Goal: Task Accomplishment & Management: Complete application form

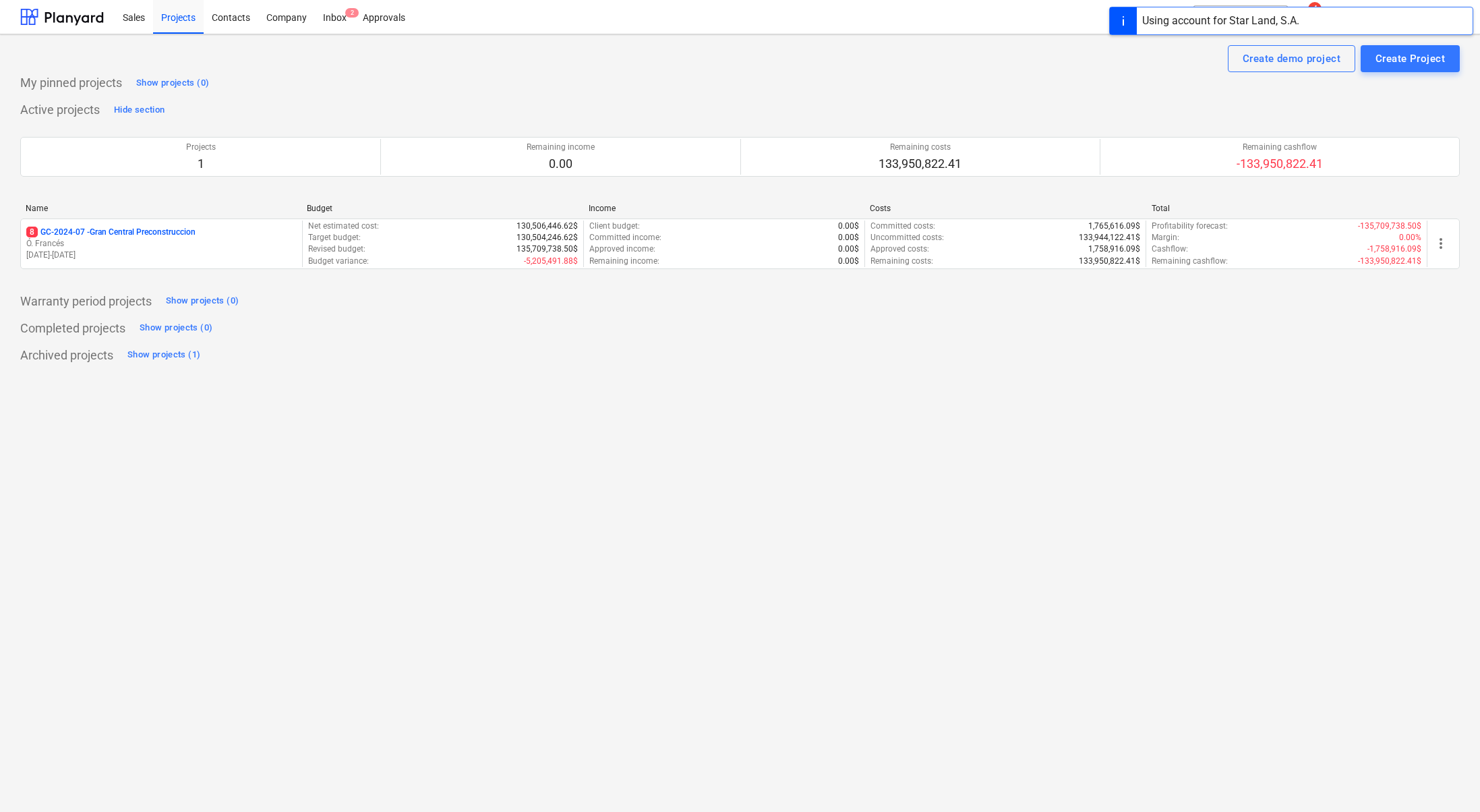
drag, startPoint x: 120, startPoint y: 227, endPoint x: 167, endPoint y: 218, distance: 47.9
click at [120, 227] on p "8 GC-2024-07 - Gran Central Preconstruccion" at bounding box center [111, 232] width 169 height 11
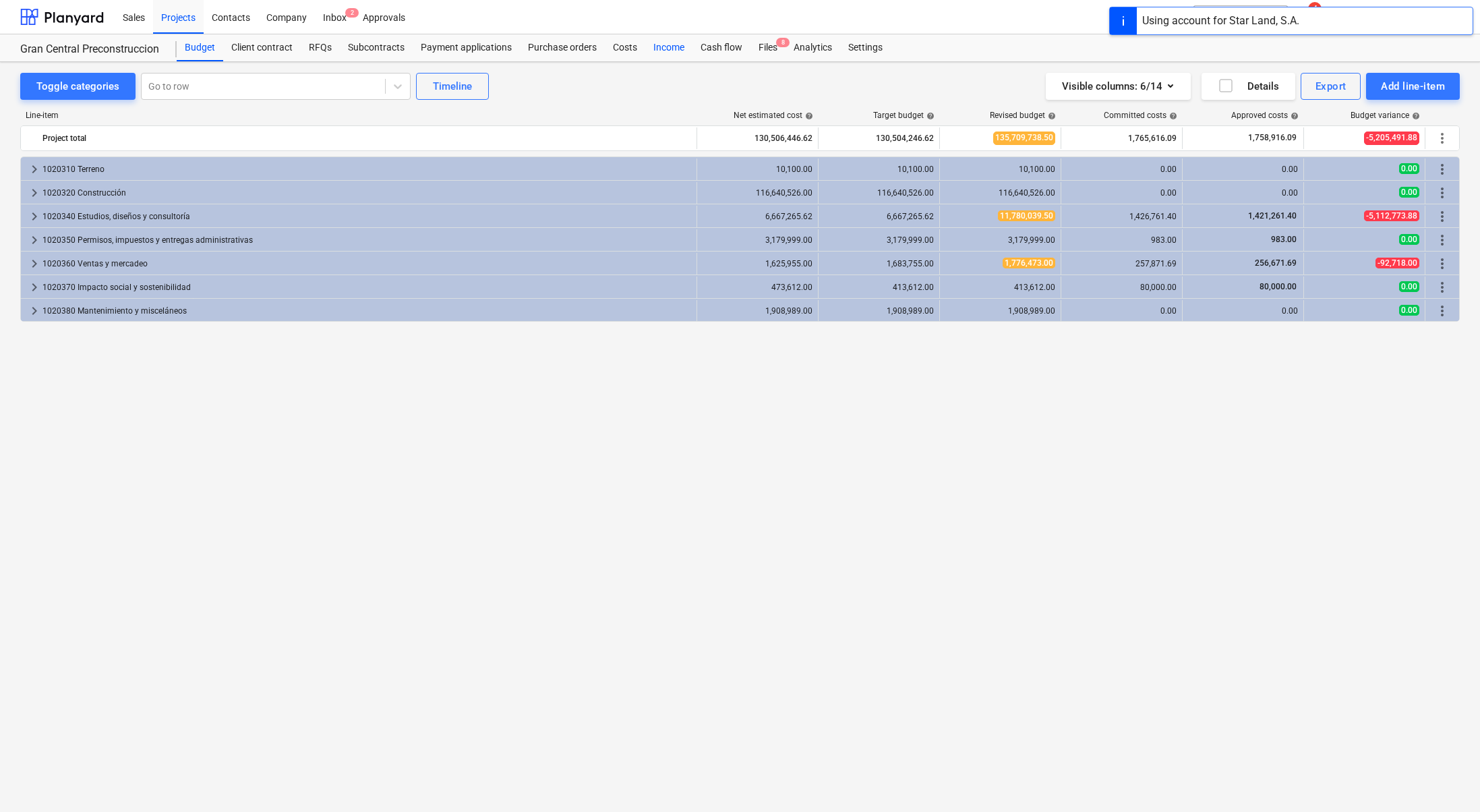
click at [630, 45] on div "Costs" at bounding box center [625, 48] width 41 height 27
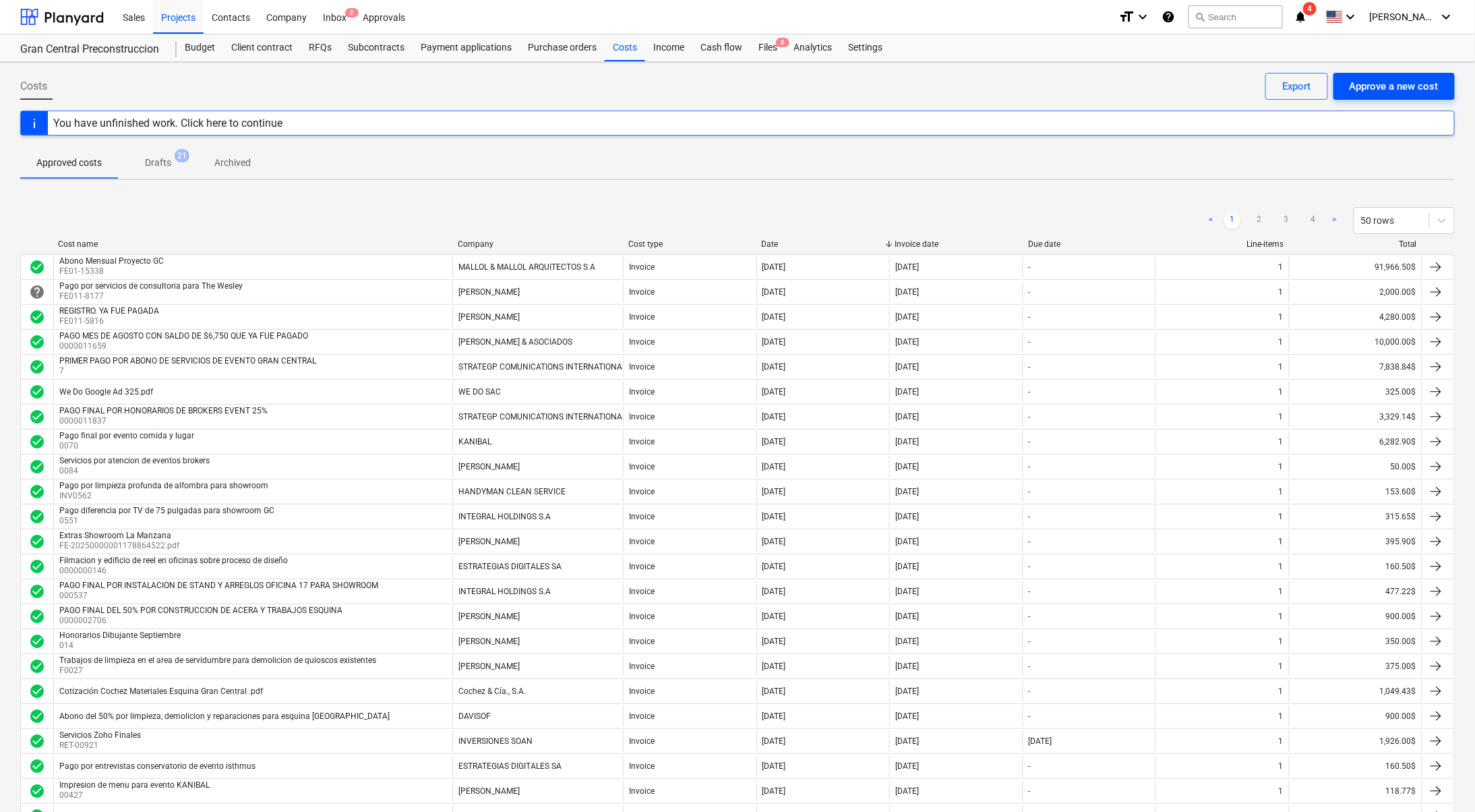
click at [1392, 85] on div "Approve a new cost" at bounding box center [1393, 86] width 89 height 18
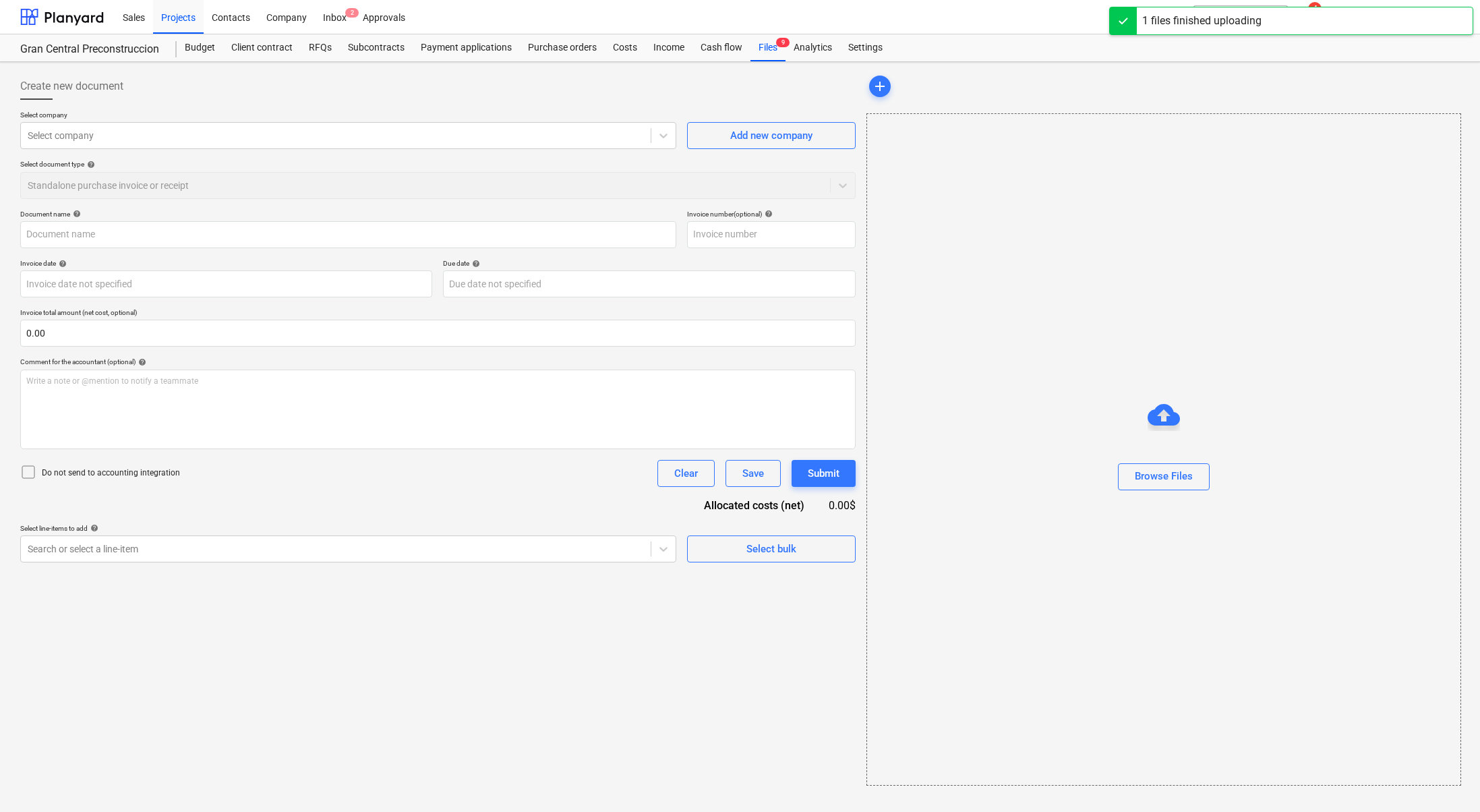
type input "Gran Central - Propuesta Final (B) (1).pdf"
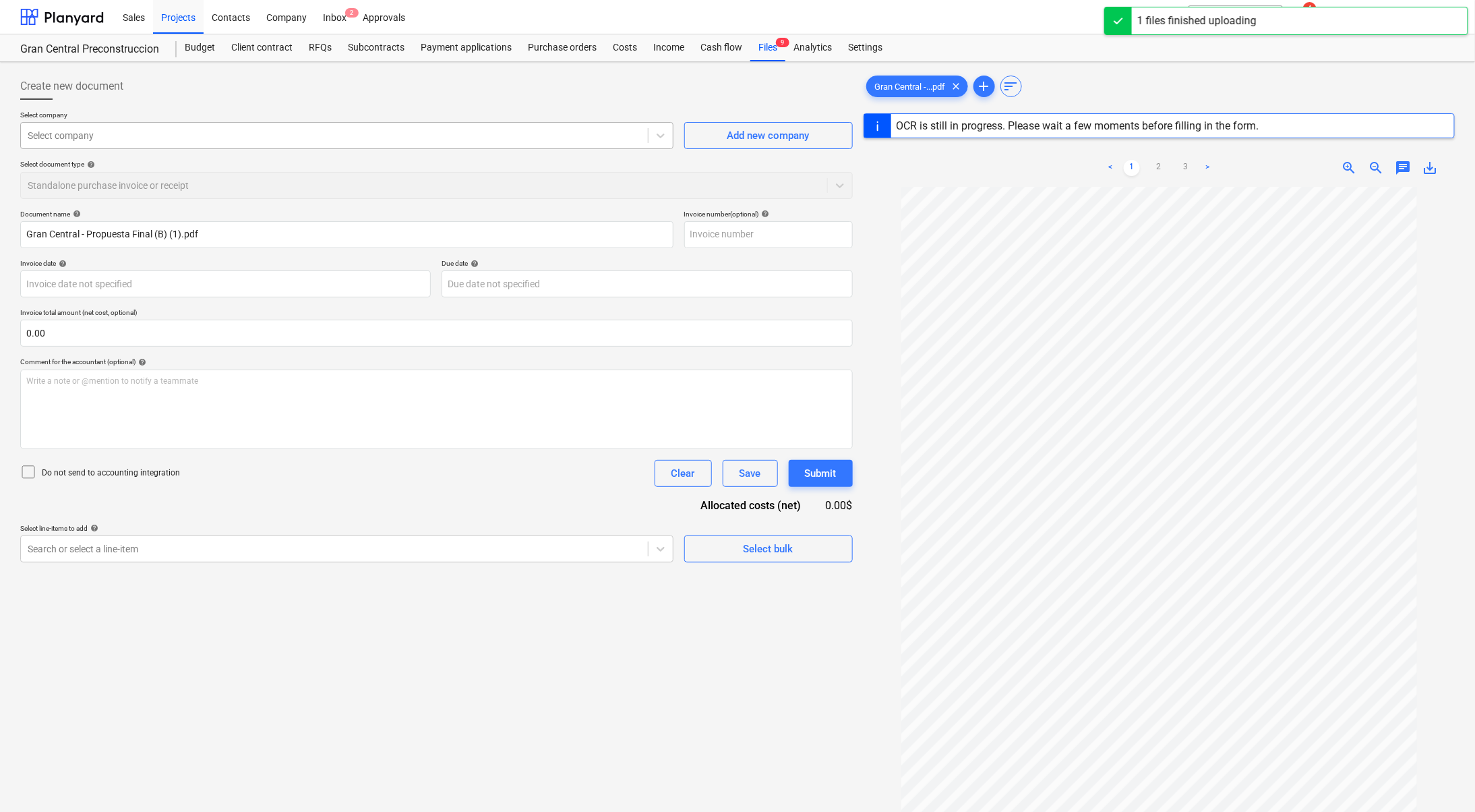
click at [143, 135] on div at bounding box center [335, 135] width 613 height 14
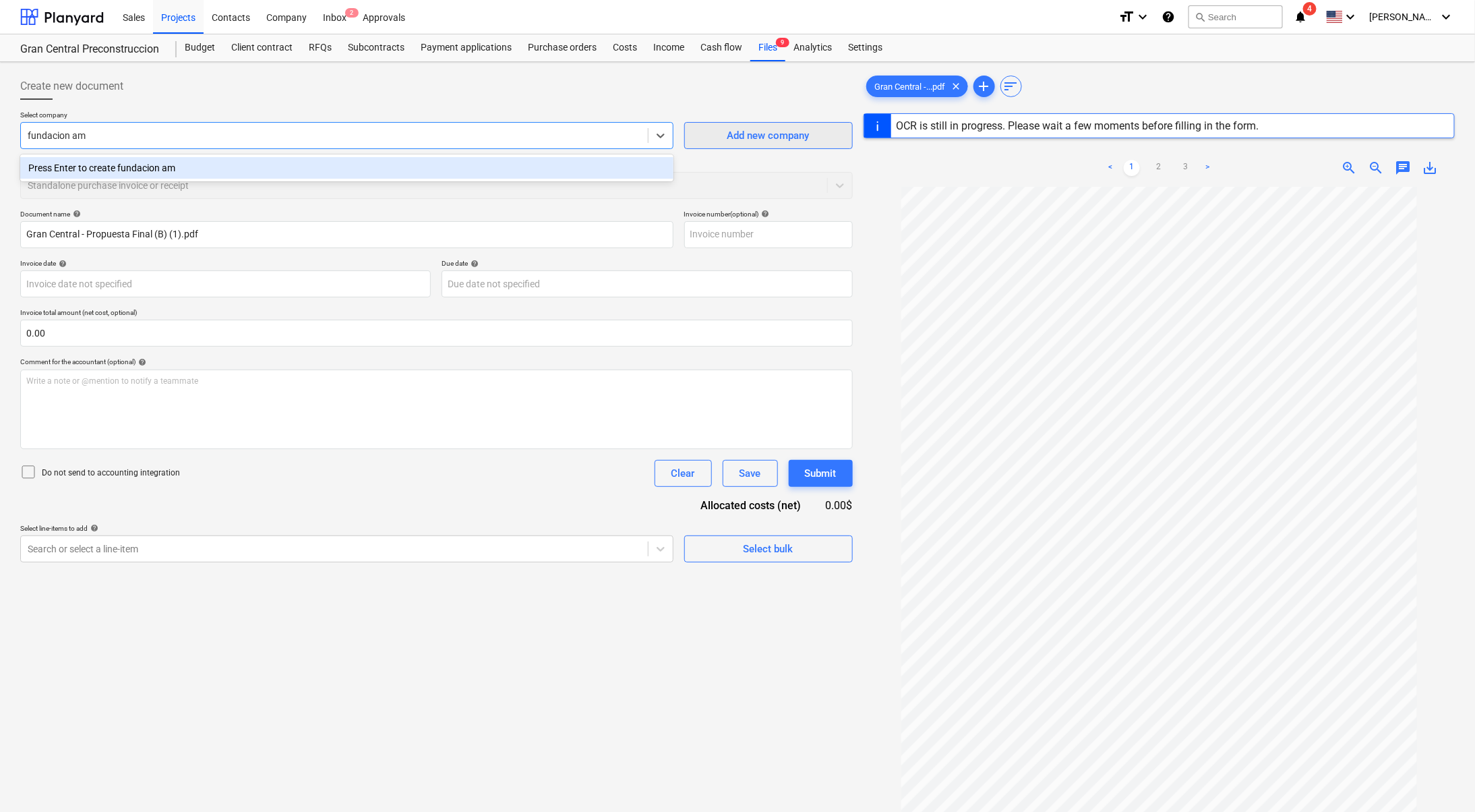
type input "fundacion am"
click at [782, 138] on div "Add new company" at bounding box center [768, 135] width 82 height 18
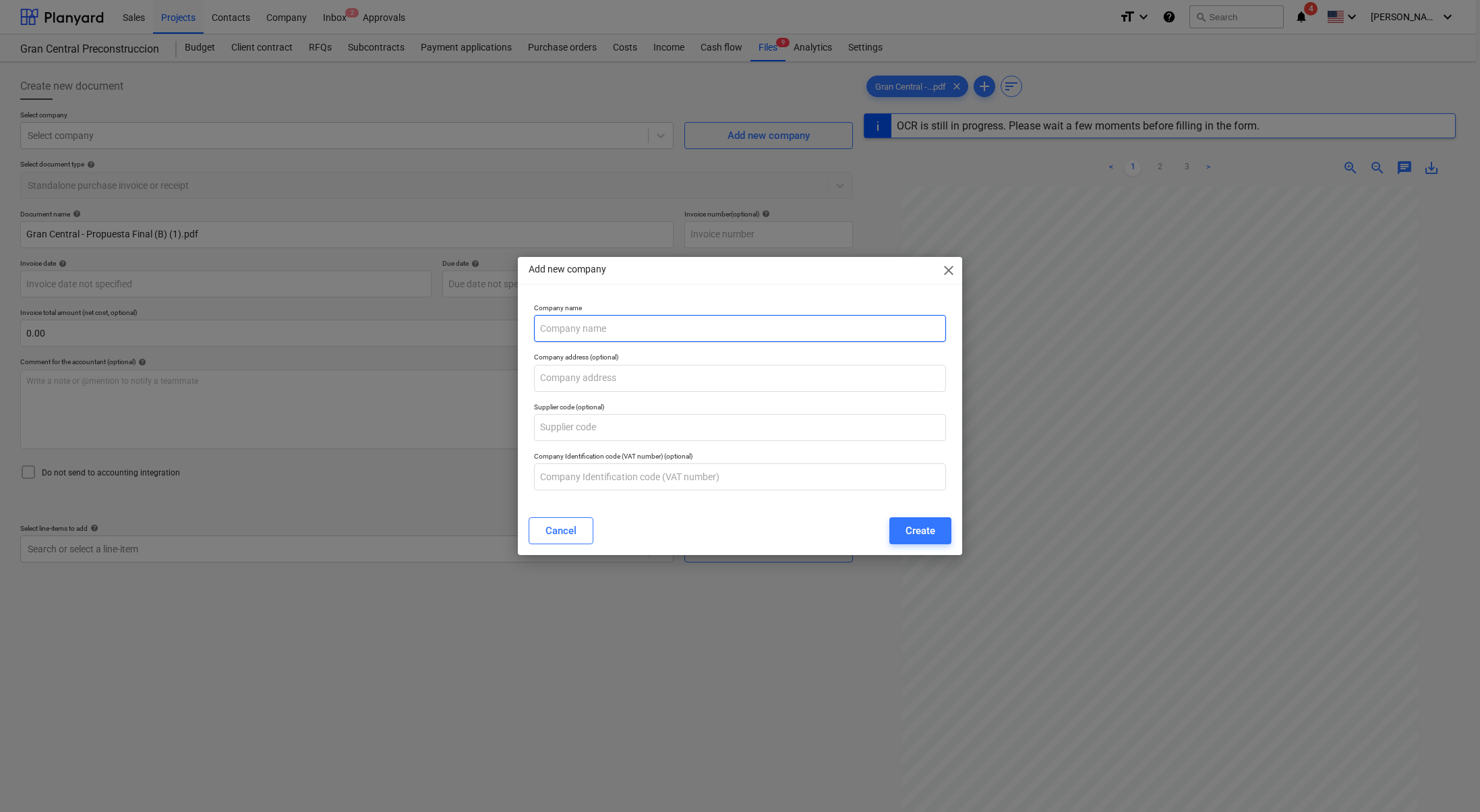
click at [635, 334] on input "text" at bounding box center [740, 328] width 412 height 27
type input "FUNDACION AMADOR"
click at [925, 539] on div "Create" at bounding box center [920, 531] width 30 height 18
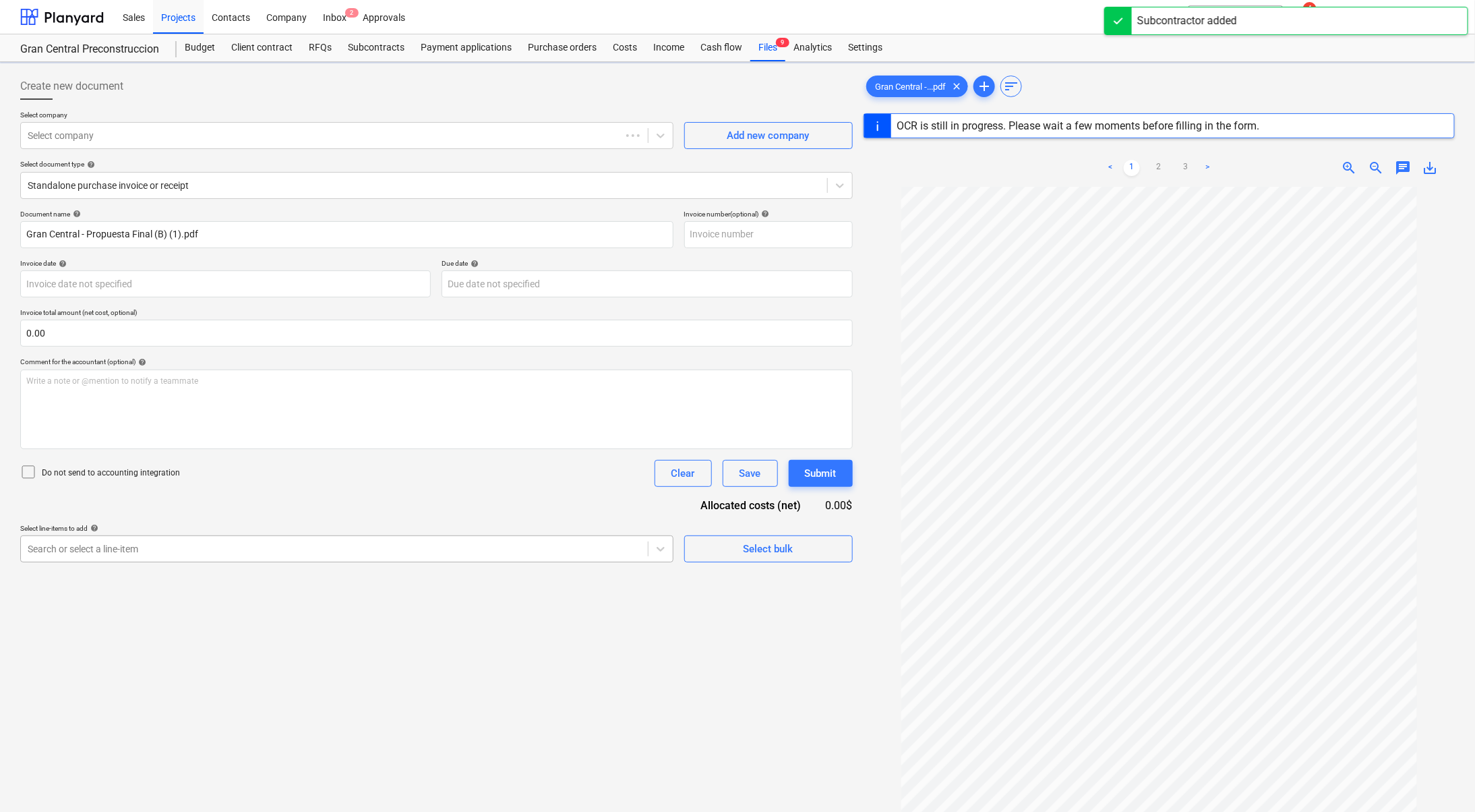
click at [376, 547] on div at bounding box center [335, 549] width 613 height 14
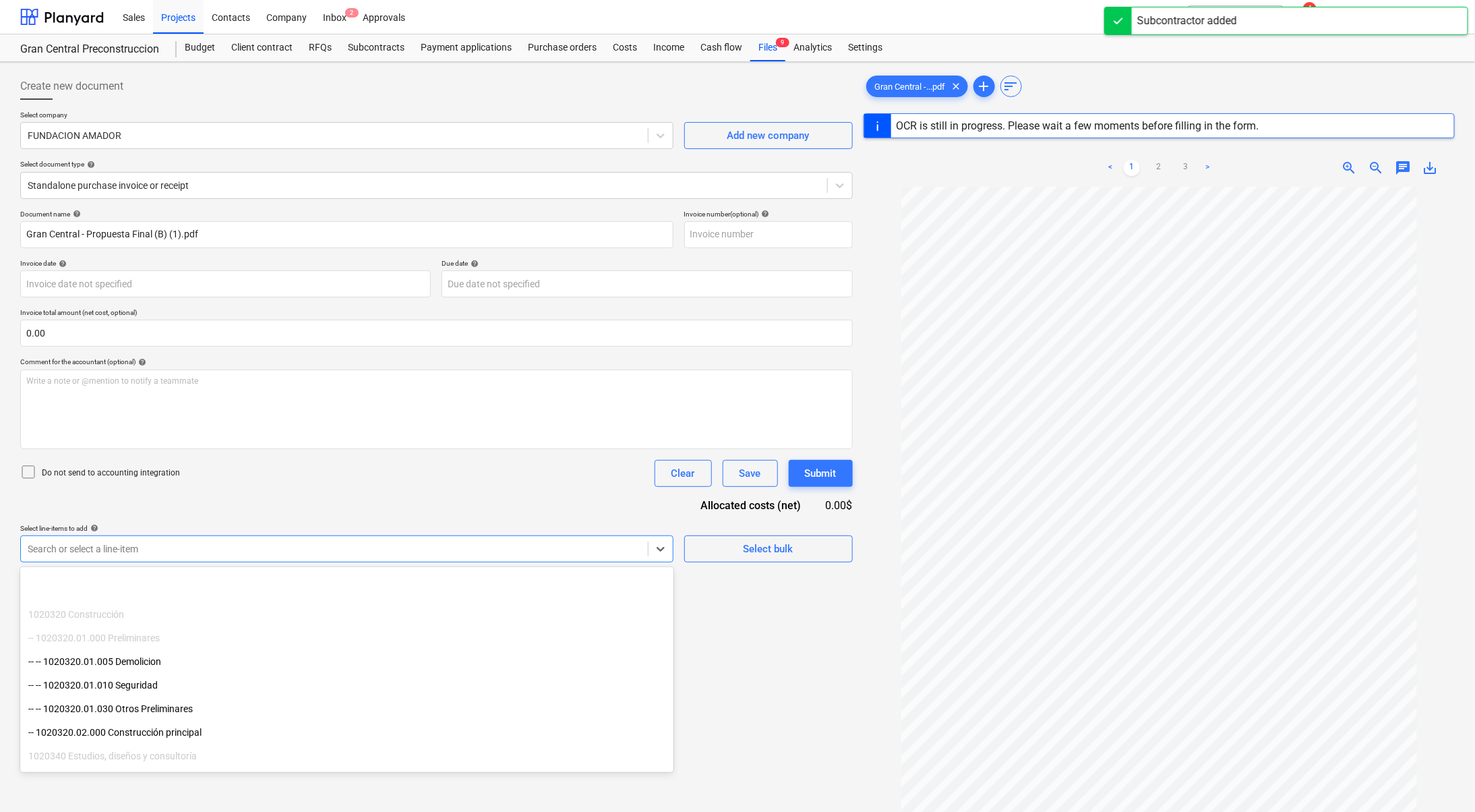
scroll to position [168, 0]
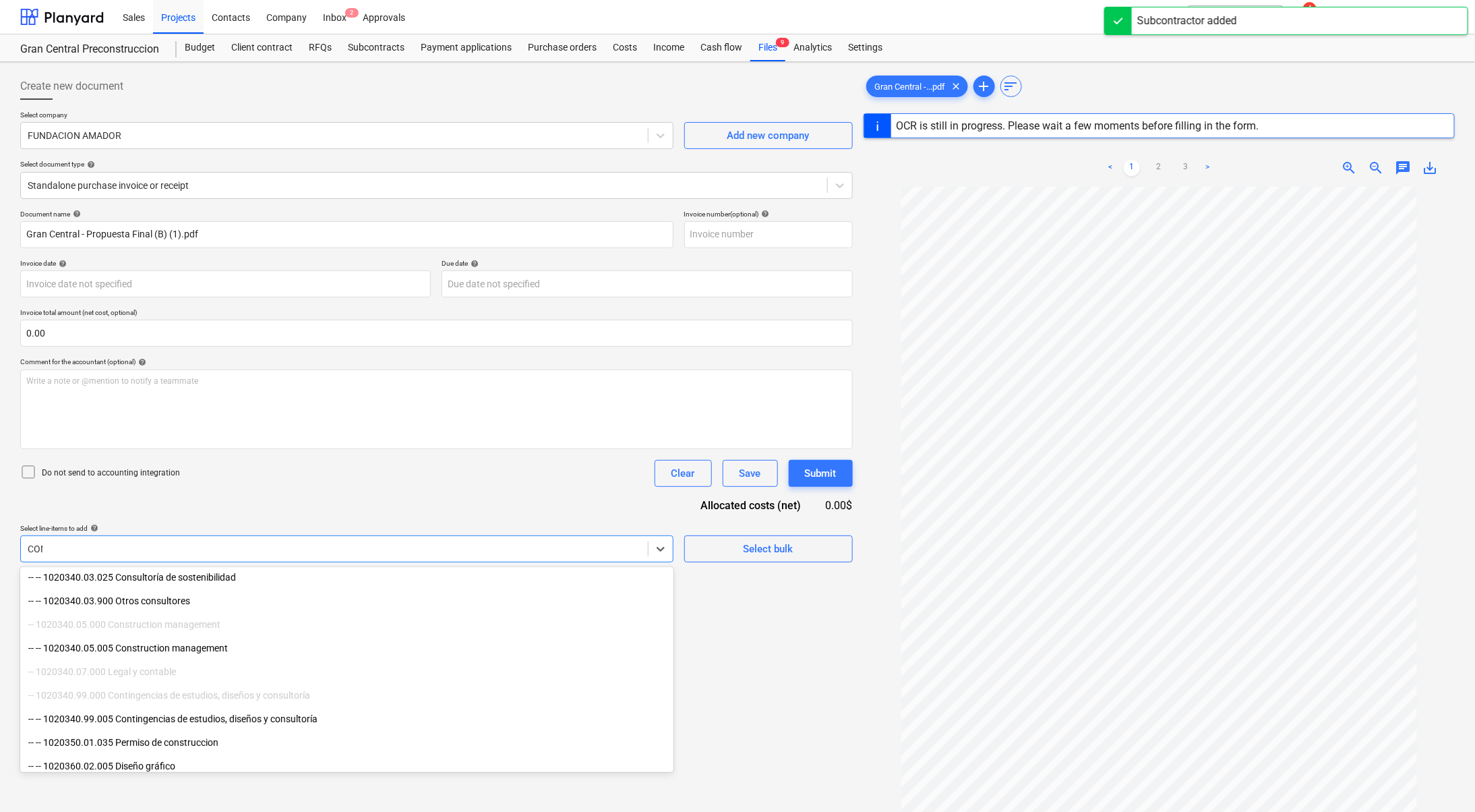
type input "CONS"
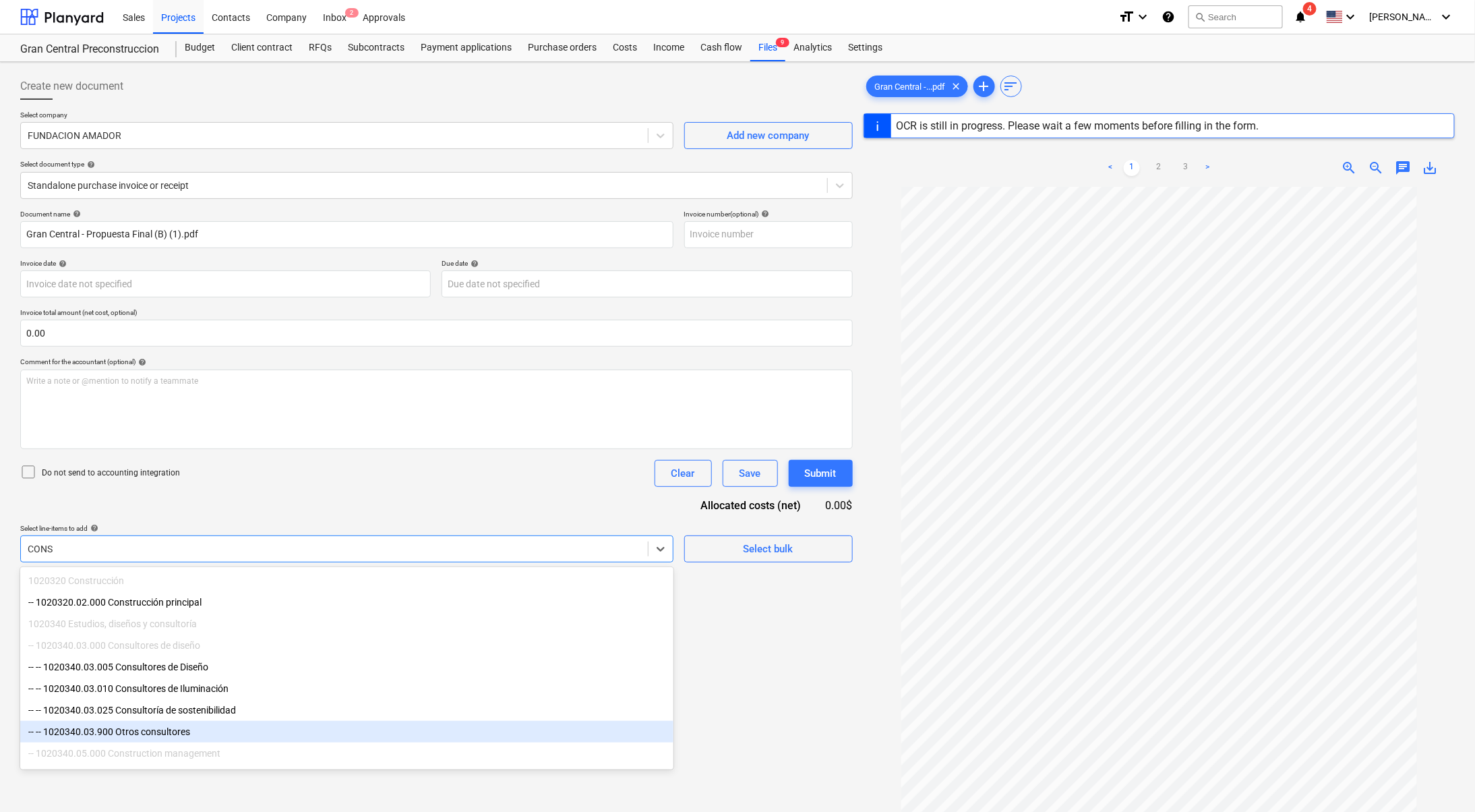
click at [203, 726] on div "-- -- 1020340.03.900 Otros consultores" at bounding box center [347, 731] width 653 height 22
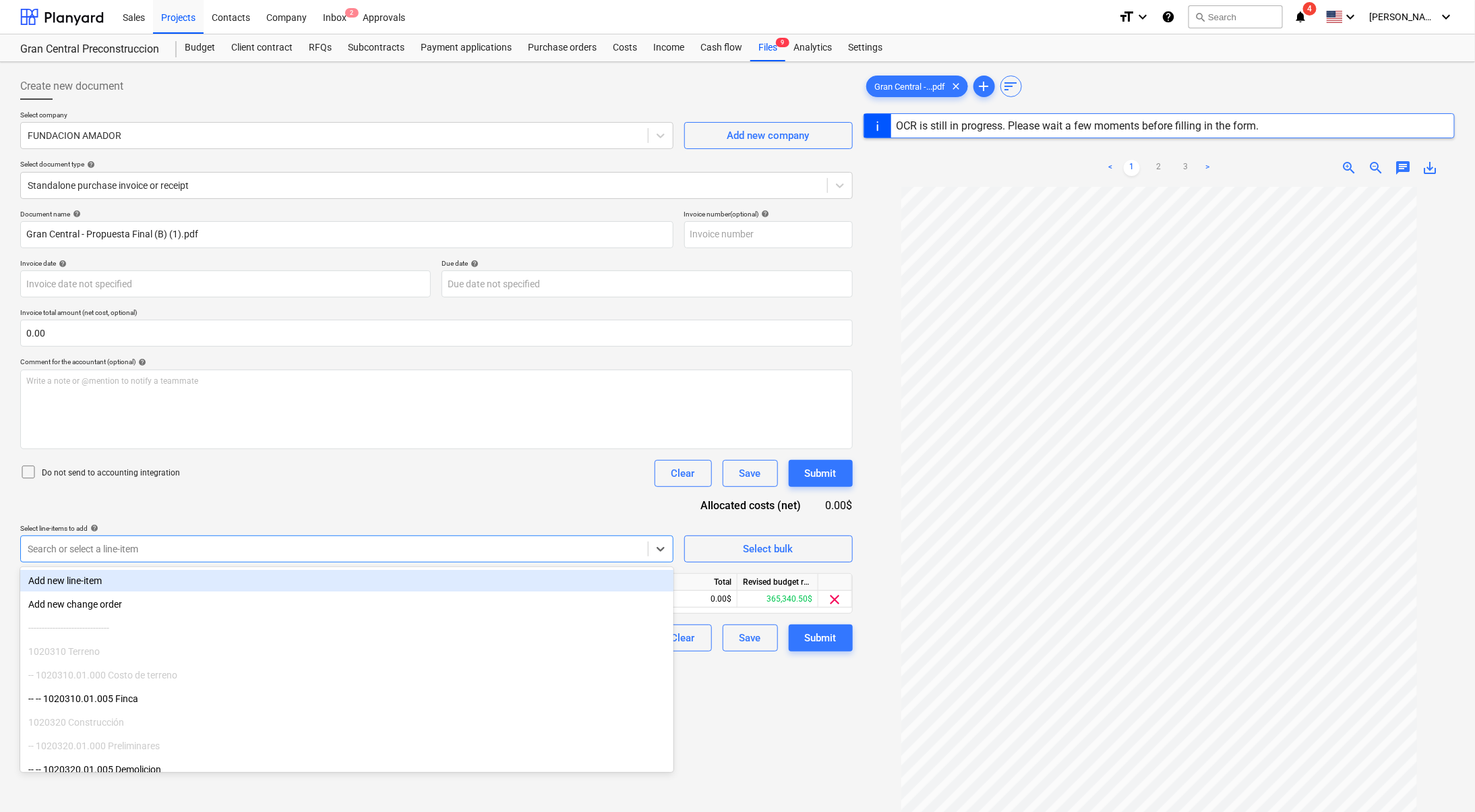
click at [827, 712] on div "Create new document Select company FUNDACION [PERSON_NAME] Add new company Sele…" at bounding box center [436, 517] width 843 height 898
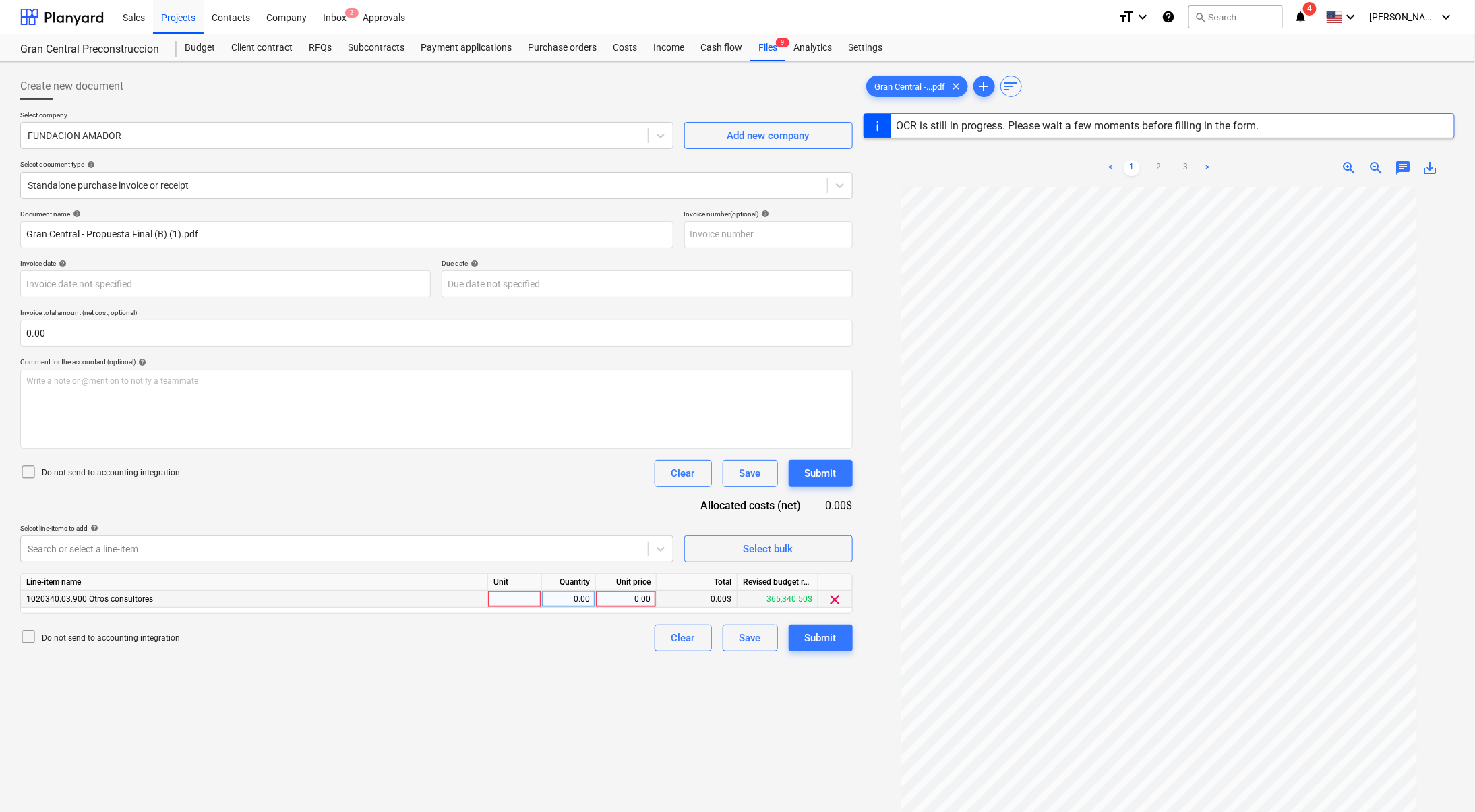
click at [618, 601] on div "0.00" at bounding box center [625, 598] width 49 height 17
type input "13654.67"
click at [618, 666] on div "Create new document Select company FUNDACION [PERSON_NAME] Add new company Sele…" at bounding box center [436, 517] width 843 height 898
drag, startPoint x: 239, startPoint y: 223, endPoint x: 0, endPoint y: 209, distance: 239.4
click at [0, 209] on div "Create new document Select company FUNDACION [PERSON_NAME] Add new company Sele…" at bounding box center [738, 517] width 1475 height 910
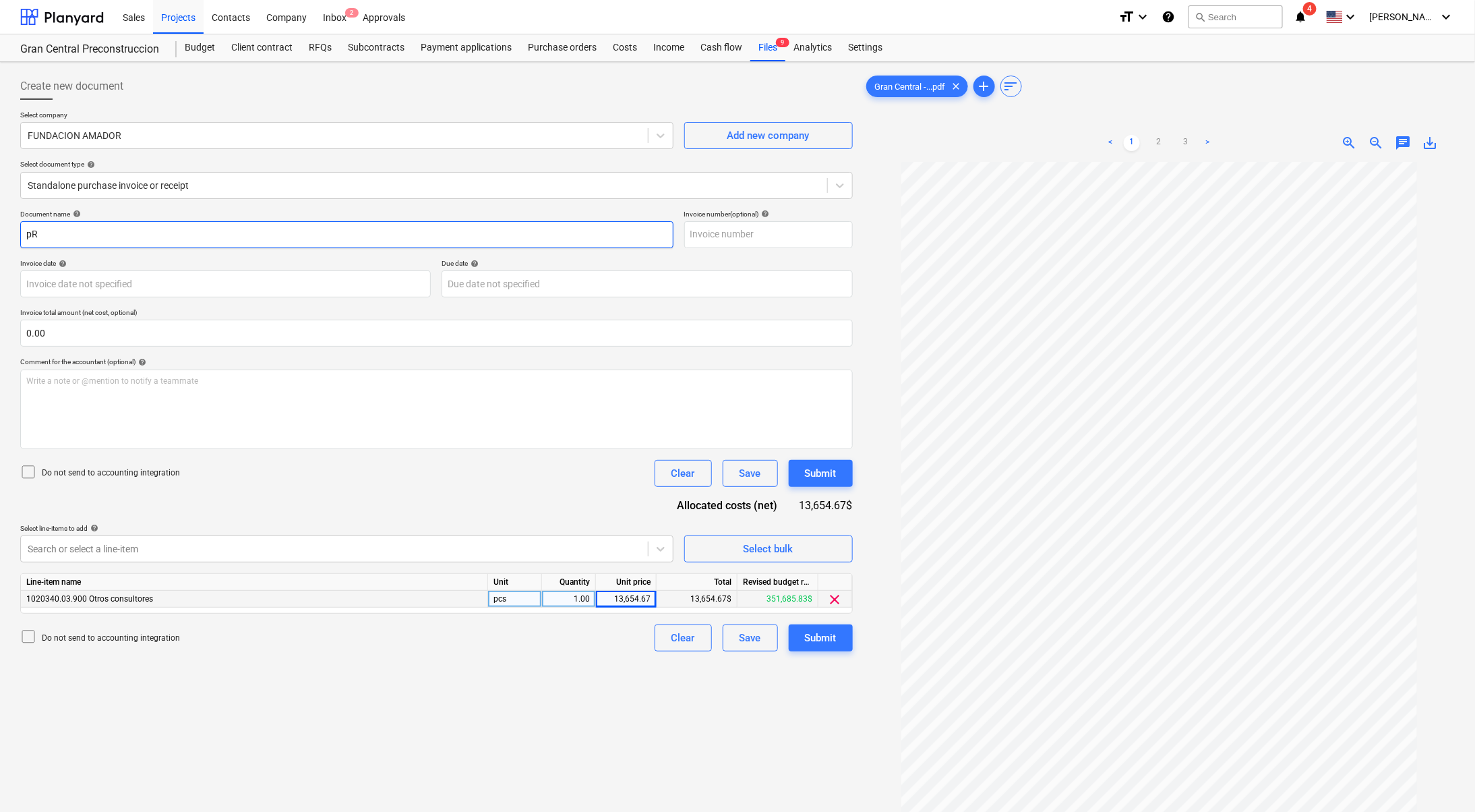
type input "p"
type input "Propuesta Final por trabajos de consultores"
click at [797, 631] on button "Submit" at bounding box center [821, 638] width 64 height 27
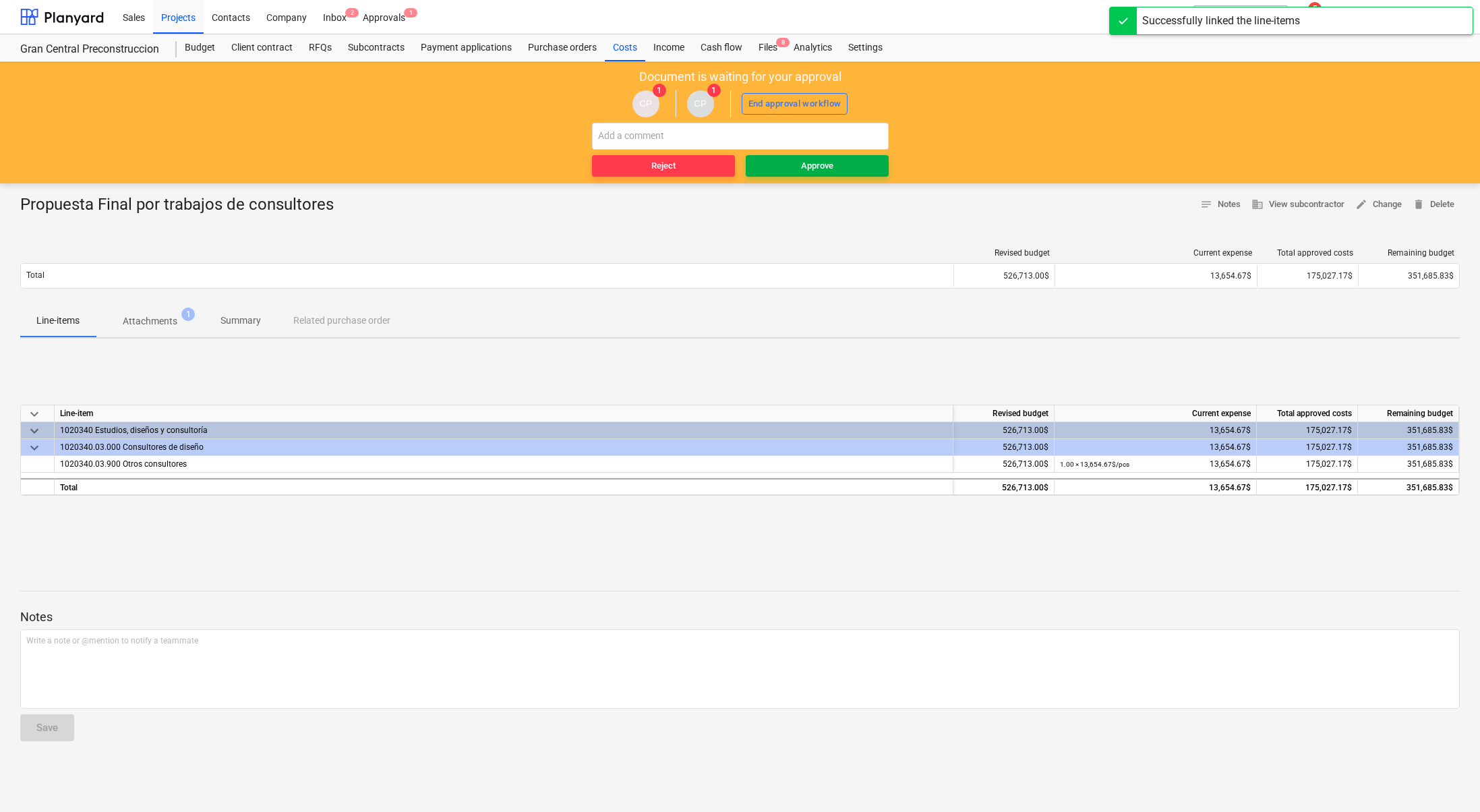
click at [819, 159] on div "Approve" at bounding box center [817, 166] width 32 height 15
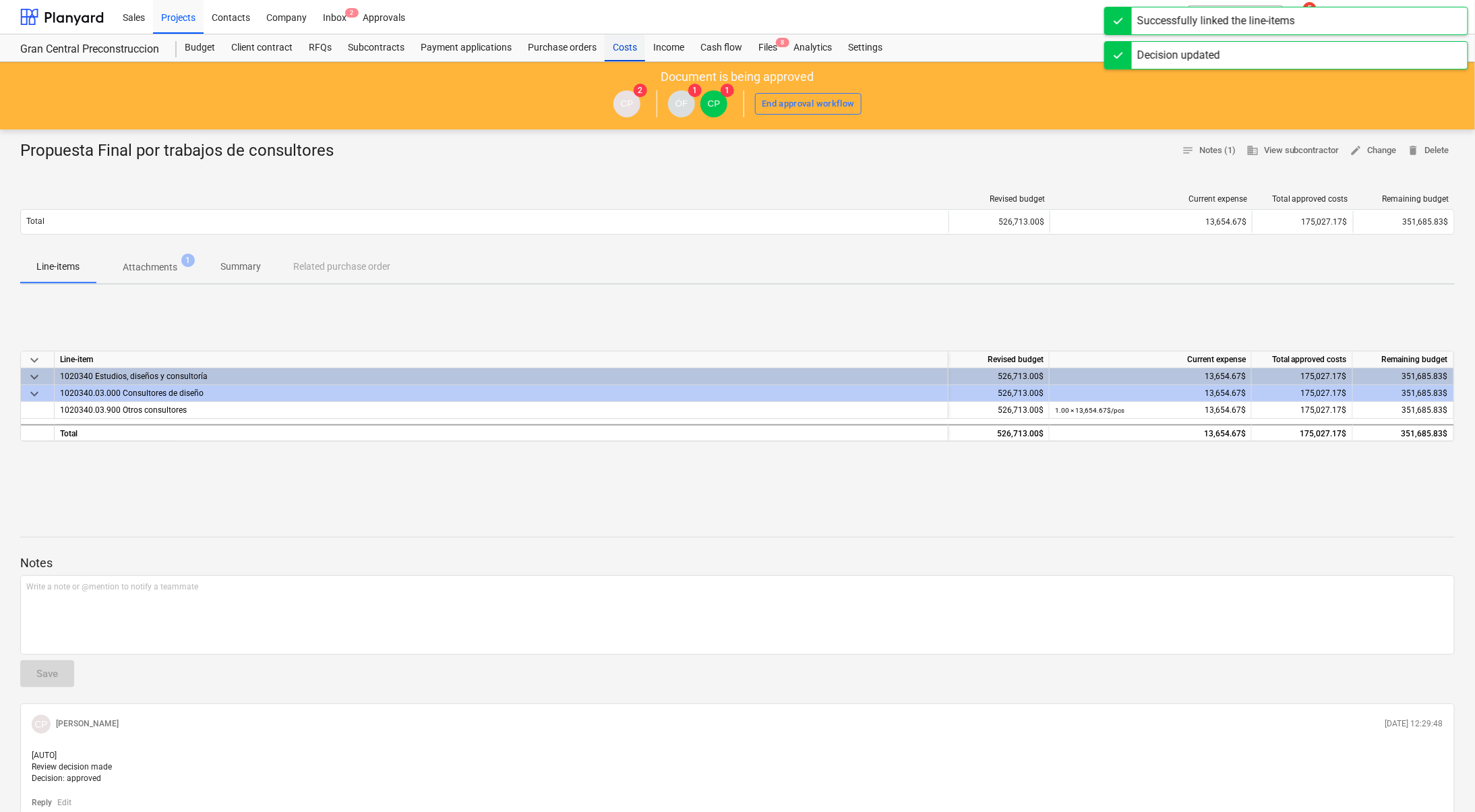
click at [629, 37] on div "Costs" at bounding box center [625, 48] width 41 height 27
